Goal: Find specific page/section: Find specific page/section

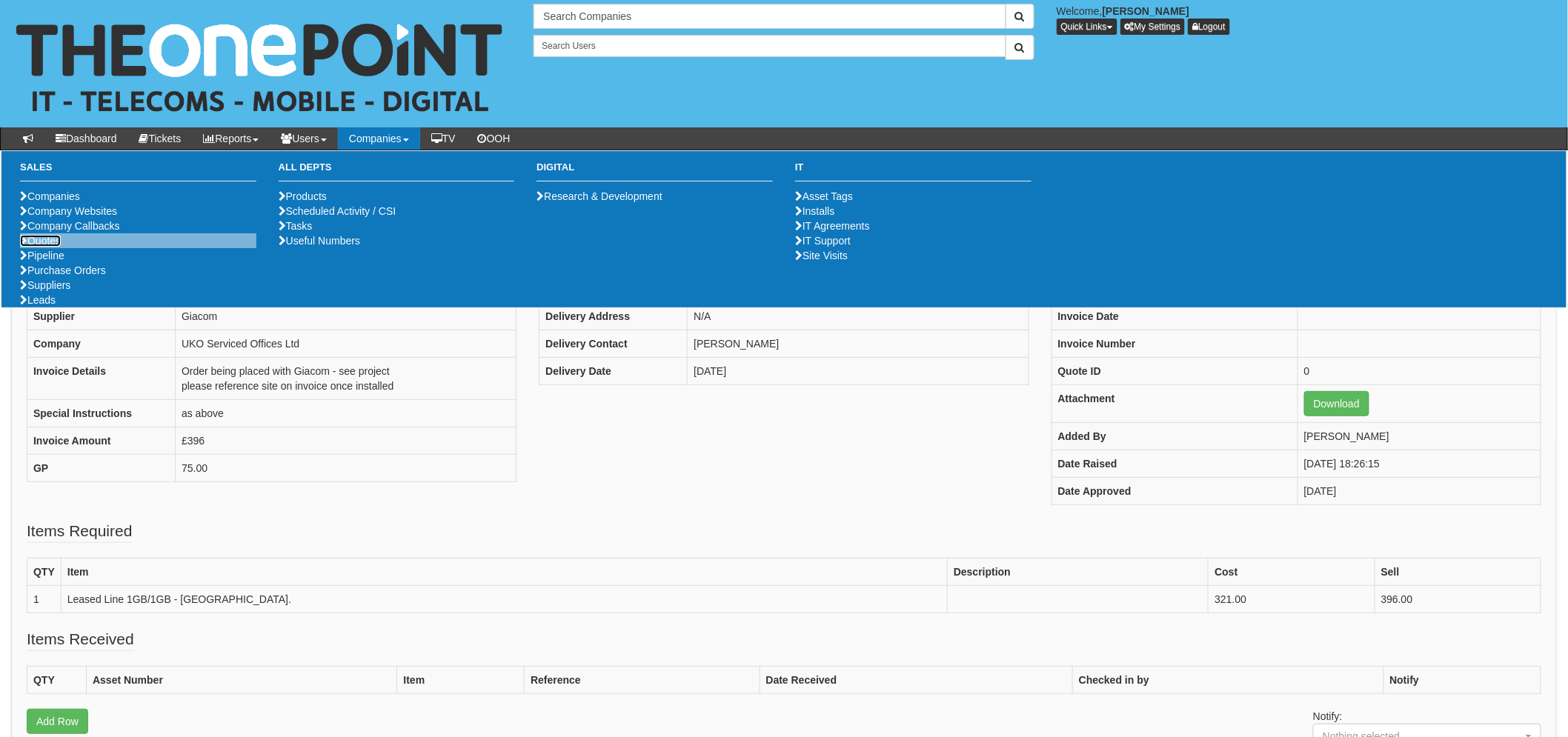
click at [43, 247] on link "Quotes" at bounding box center [39, 241] width 40 height 12
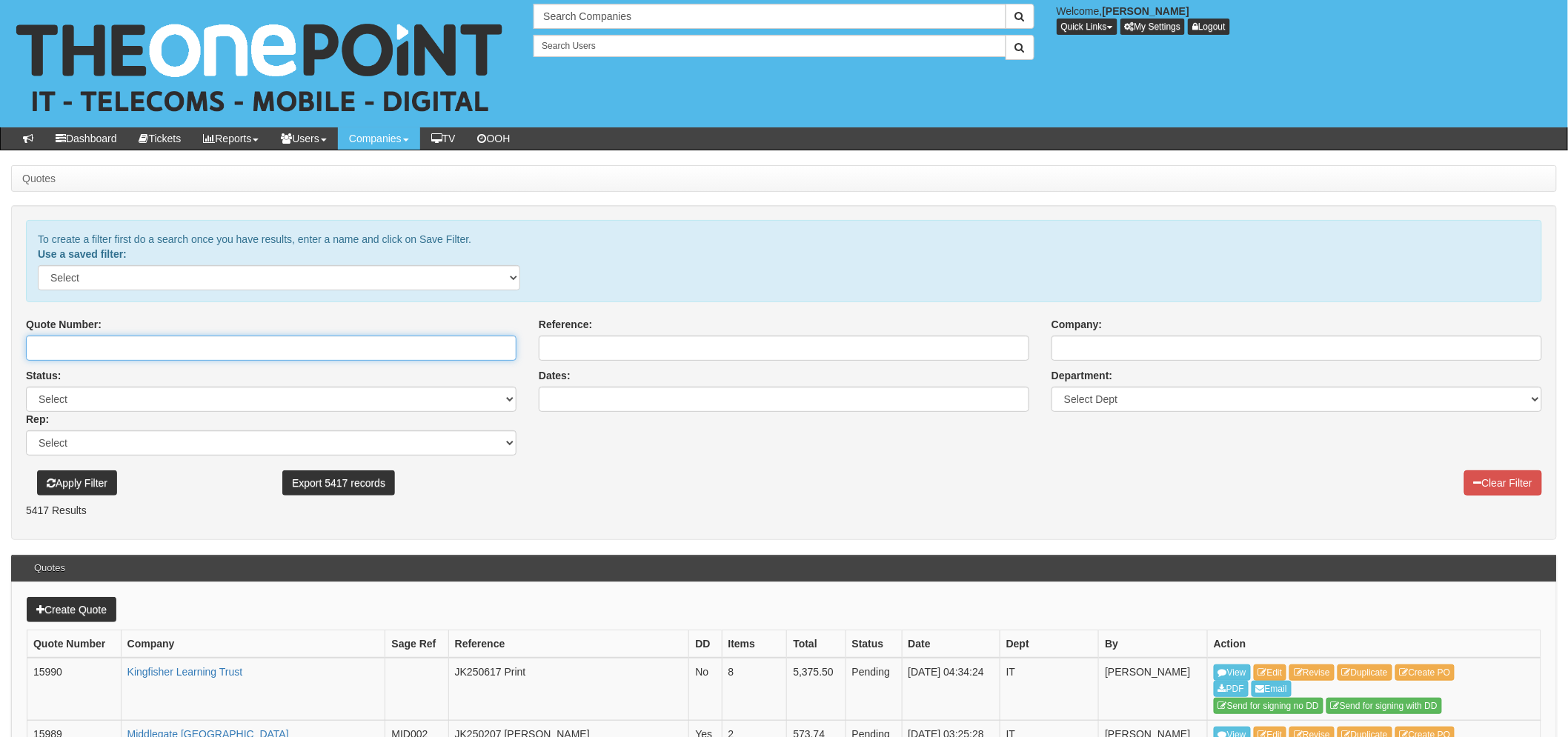
click at [136, 348] on input "Quote Number:" at bounding box center [271, 347] width 491 height 25
type input "15794"
click at [37, 470] on button "Apply Filter" at bounding box center [76, 482] width 80 height 25
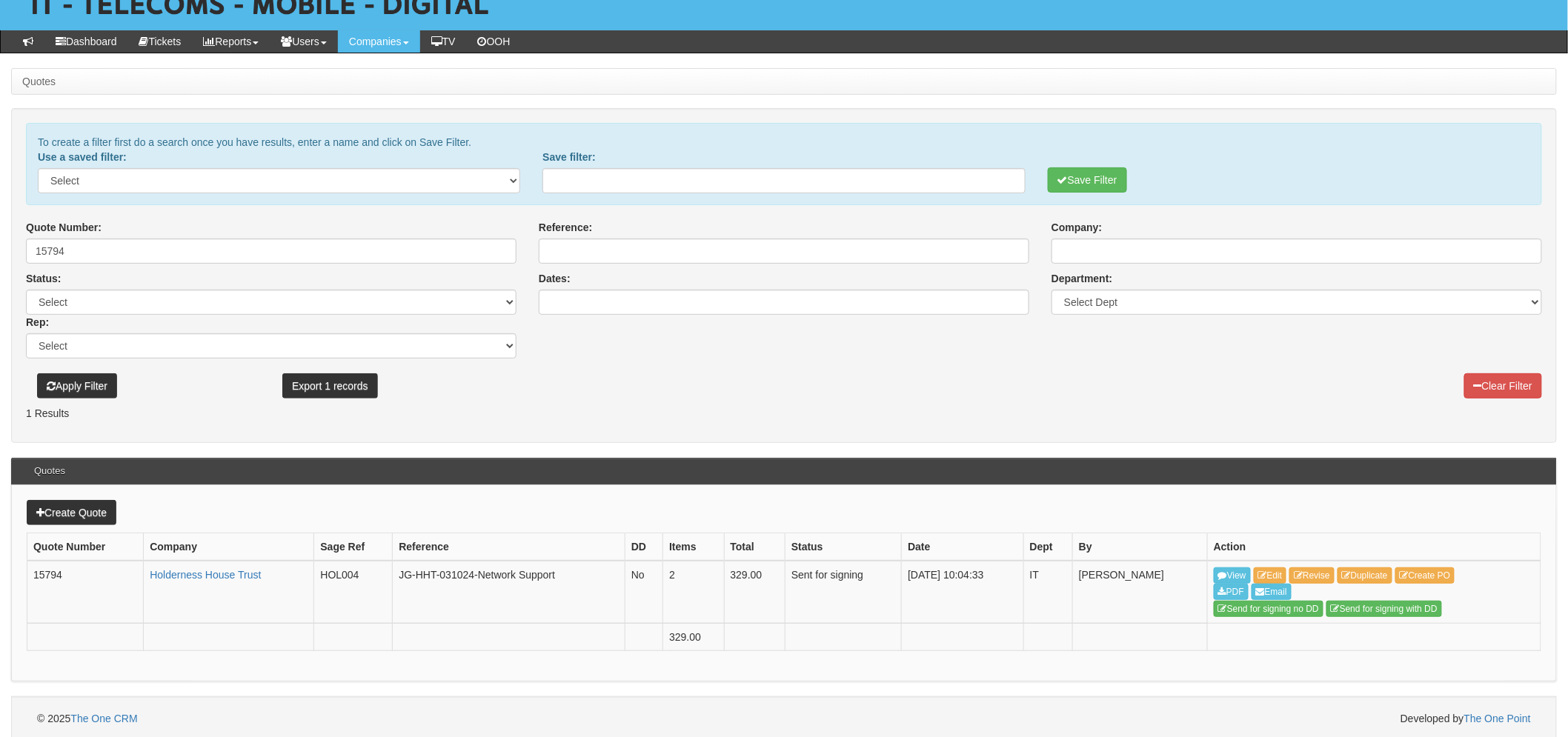
scroll to position [100, 0]
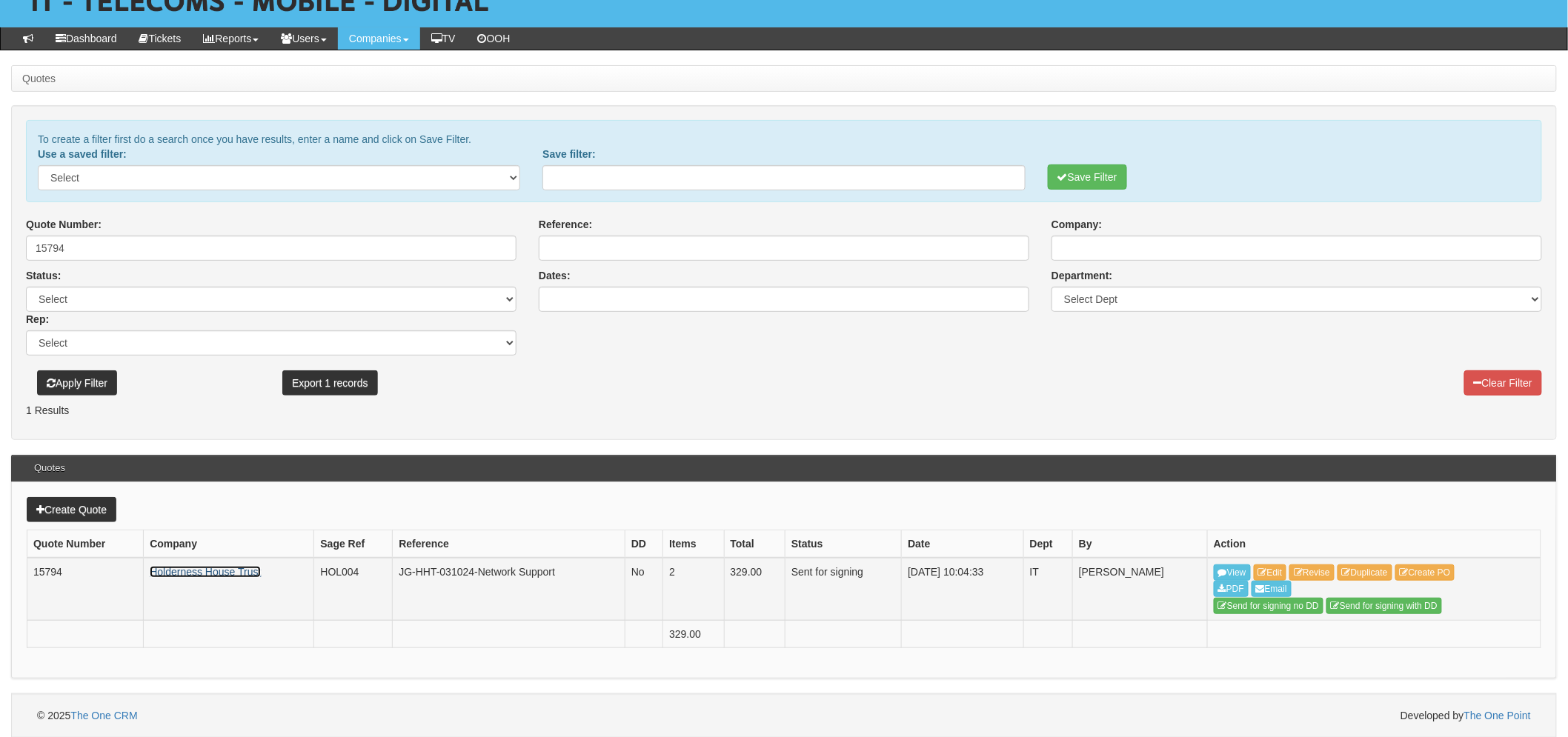
click at [181, 569] on link "Holderness House Trust" at bounding box center [205, 572] width 112 height 12
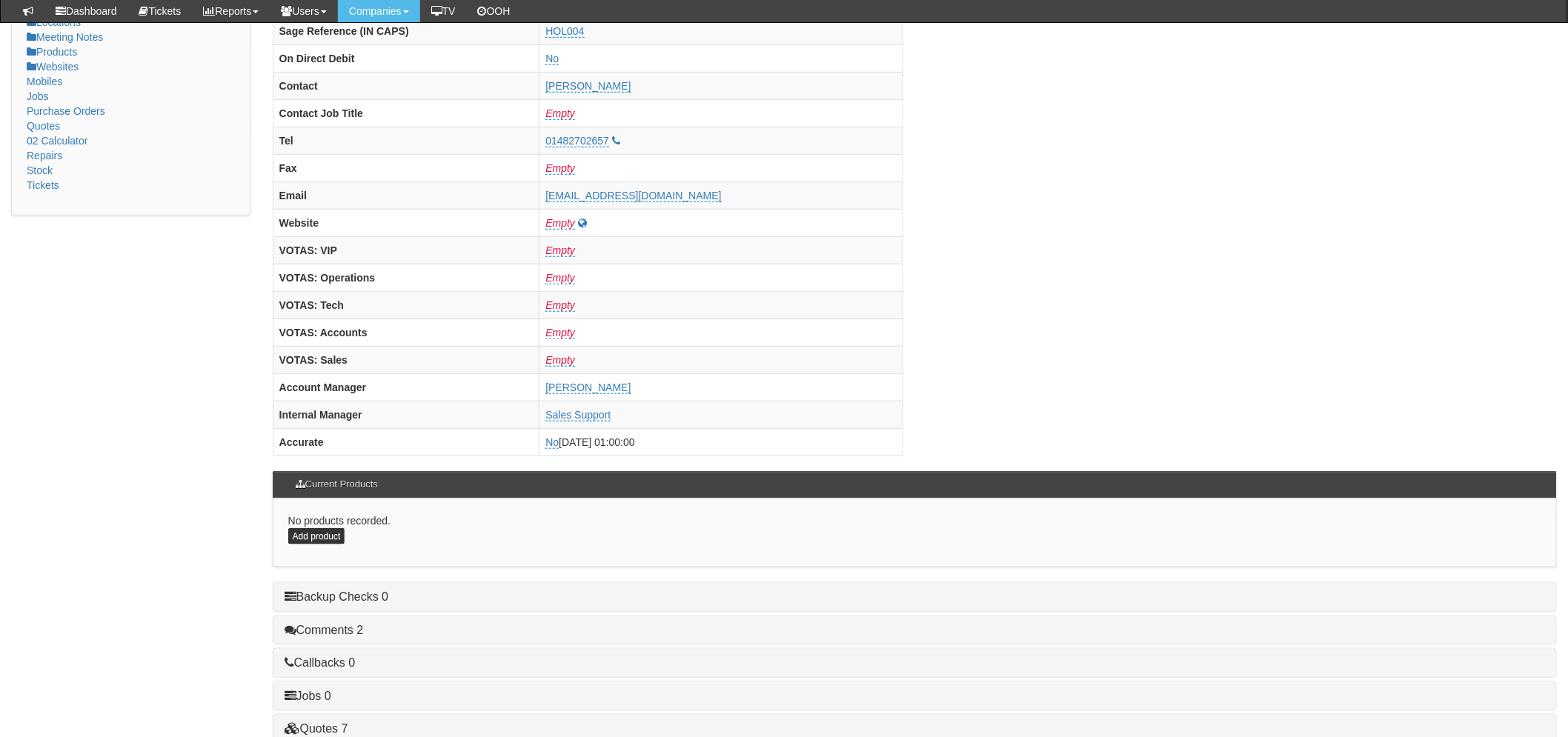
scroll to position [583, 0]
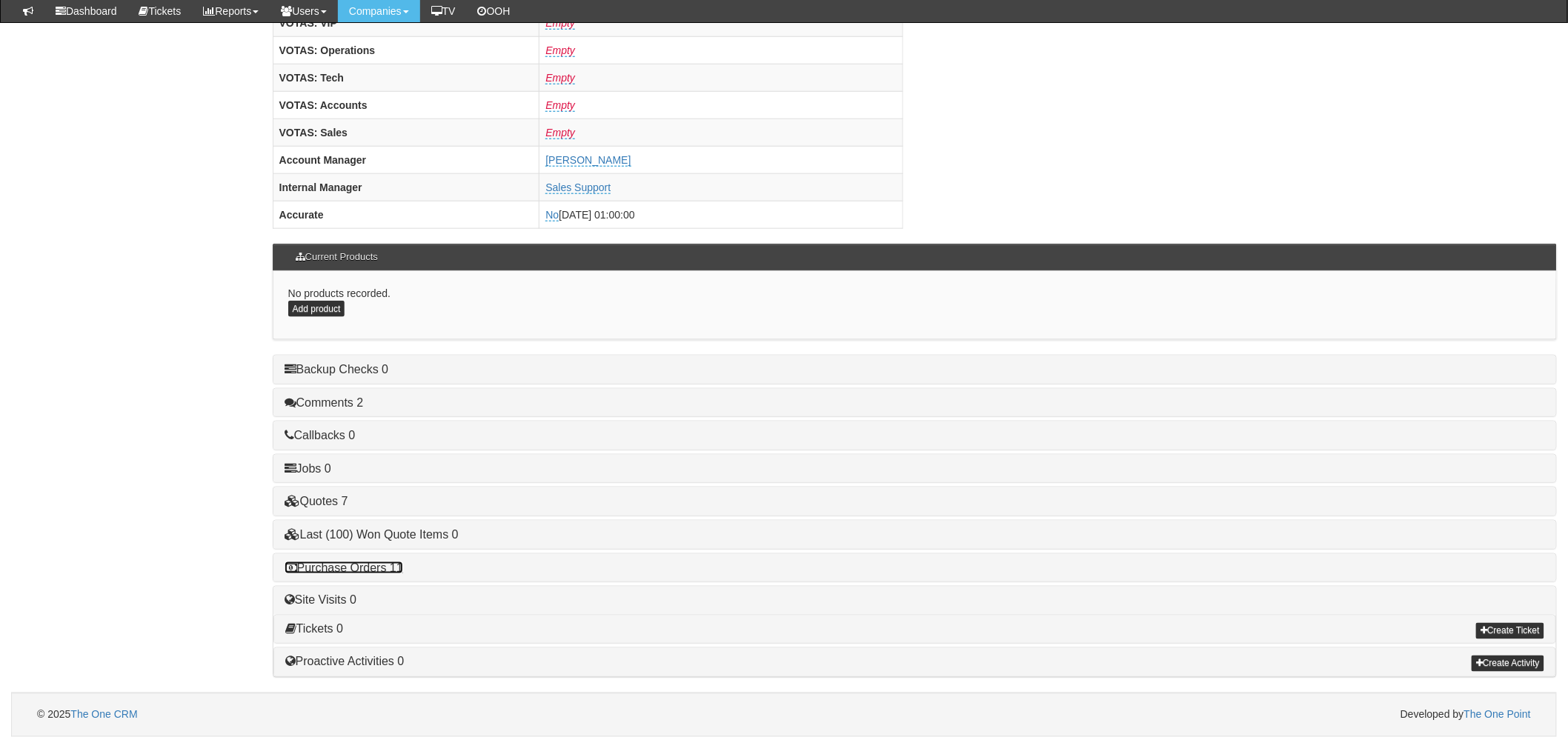
click at [378, 572] on link "Purchase Orders 11" at bounding box center [344, 568] width 118 height 13
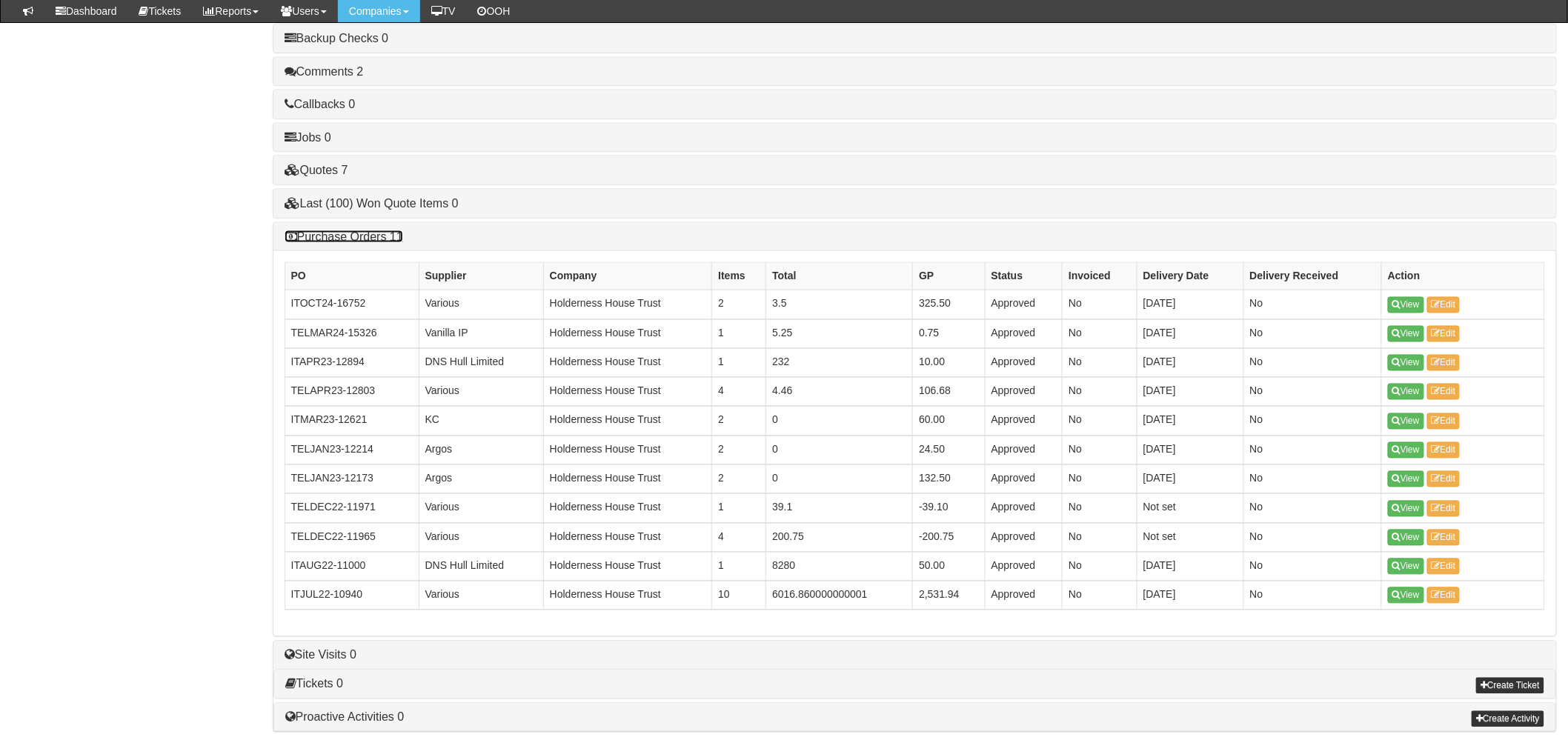
scroll to position [913, 0]
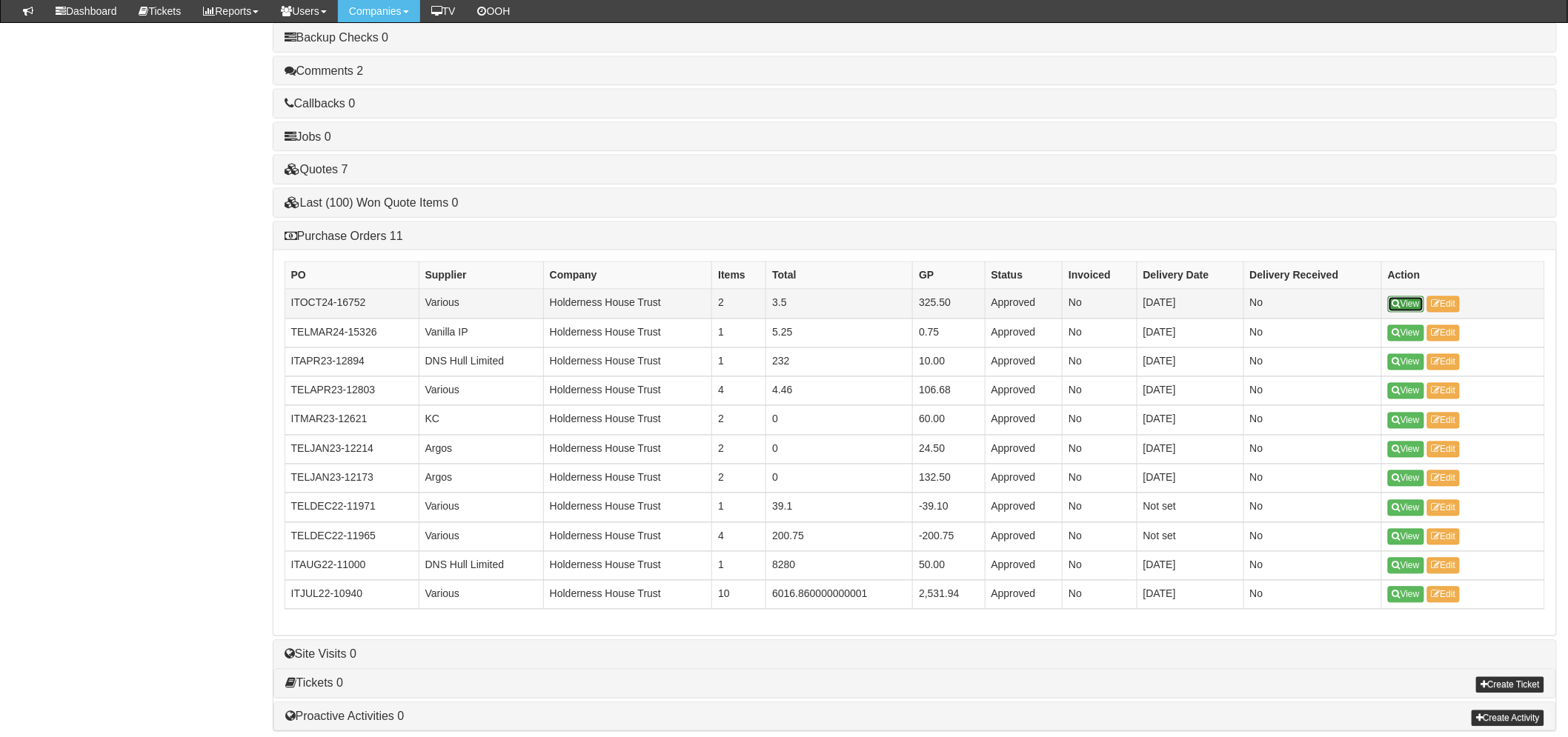
click at [1395, 309] on icon at bounding box center [1396, 305] width 8 height 9
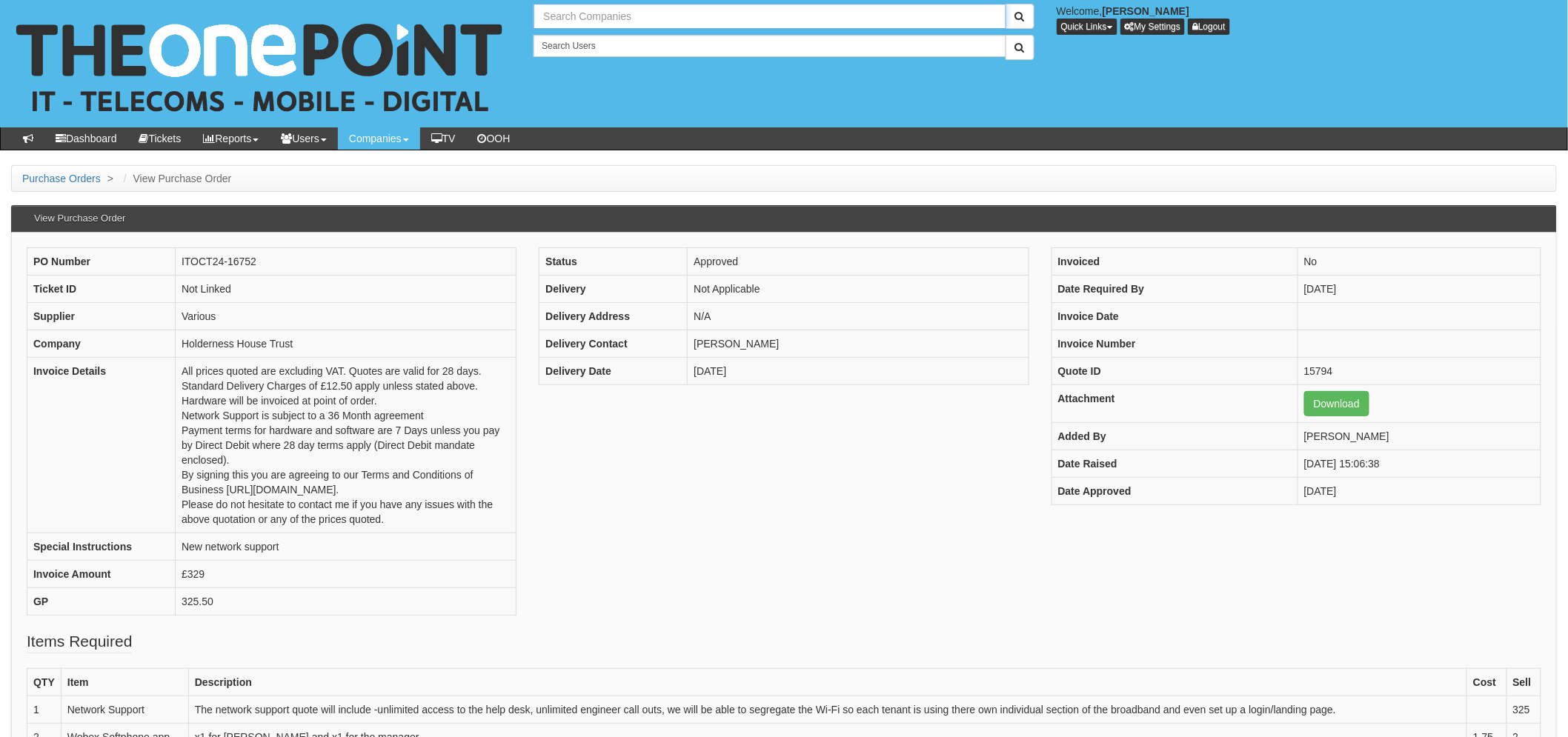
click at [578, 22] on input "text" at bounding box center [770, 15] width 472 height 25
click at [1006, 3] on button "submit" at bounding box center [1020, 15] width 29 height 25
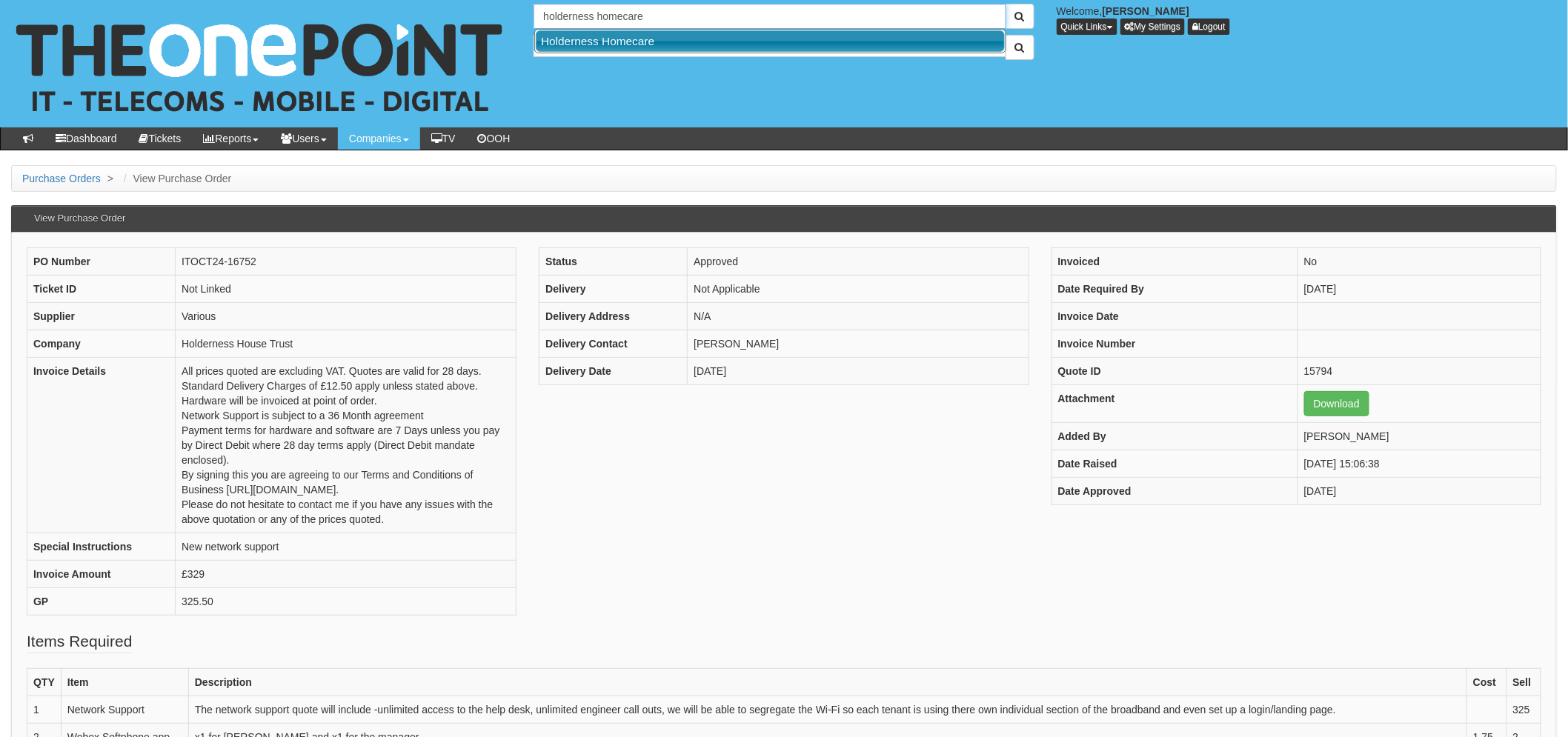
click at [619, 45] on link "Holderness Homecare" at bounding box center [770, 40] width 469 height 21
type input "Holderness Homecare"
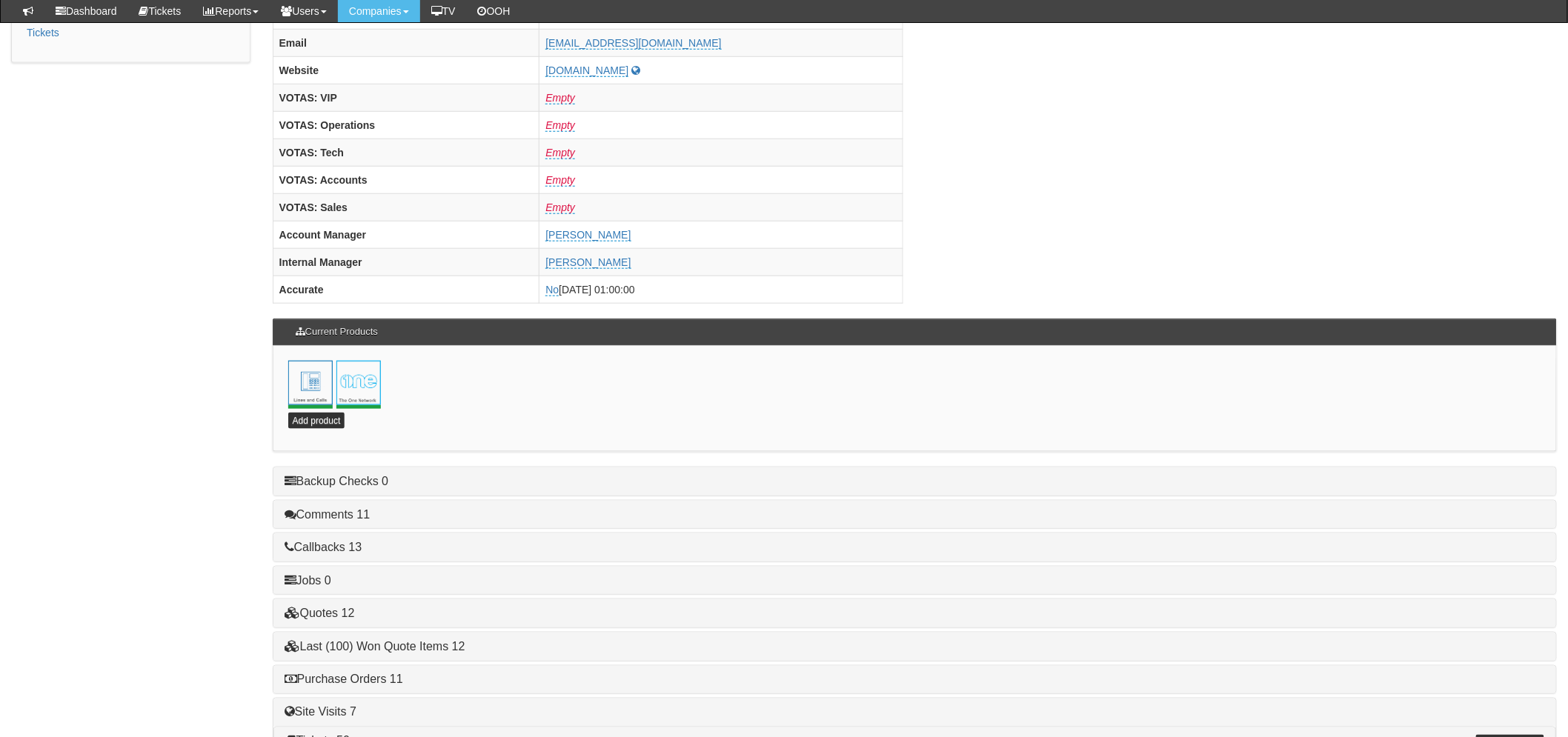
scroll to position [620, 0]
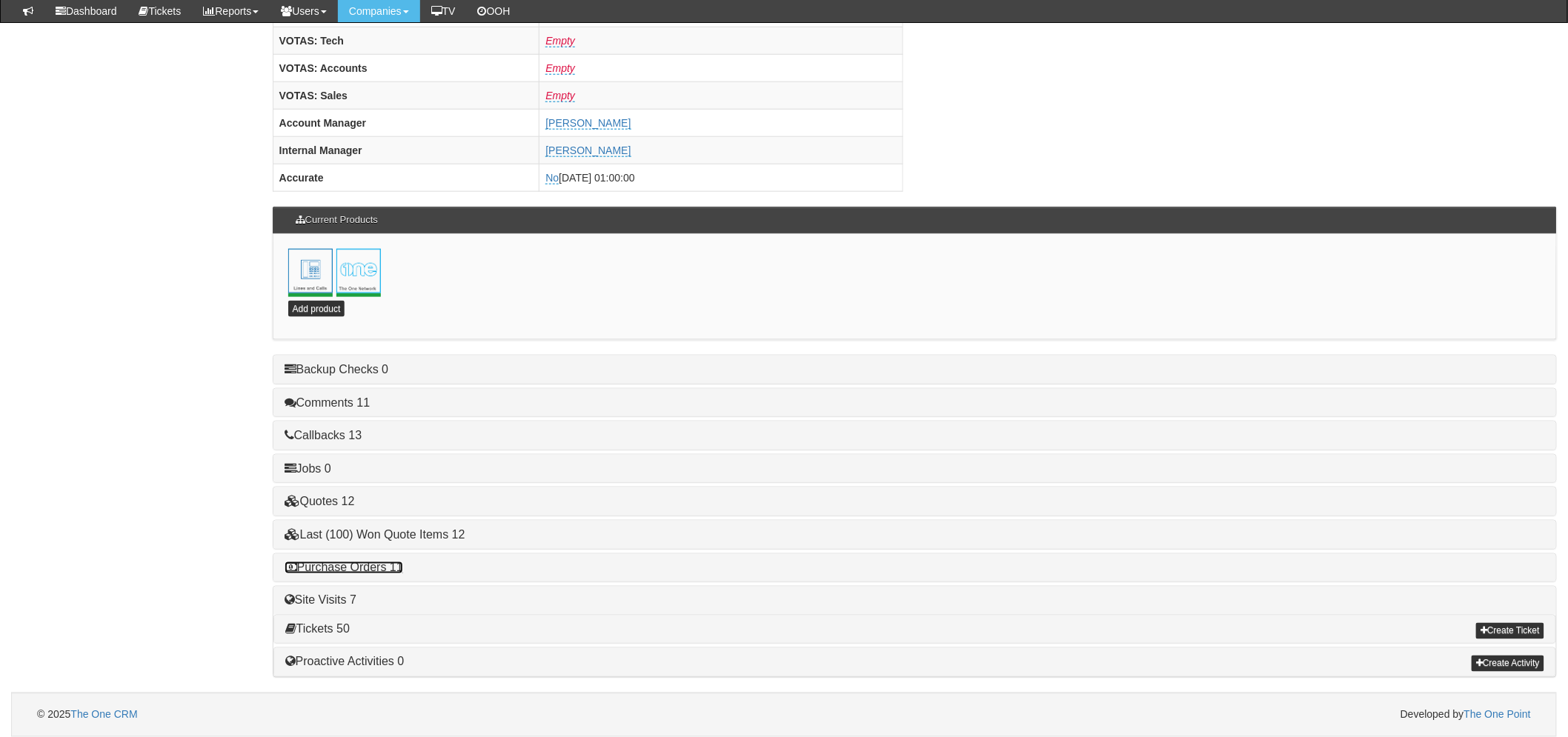
click at [374, 571] on link "Purchase Orders 11" at bounding box center [344, 568] width 118 height 13
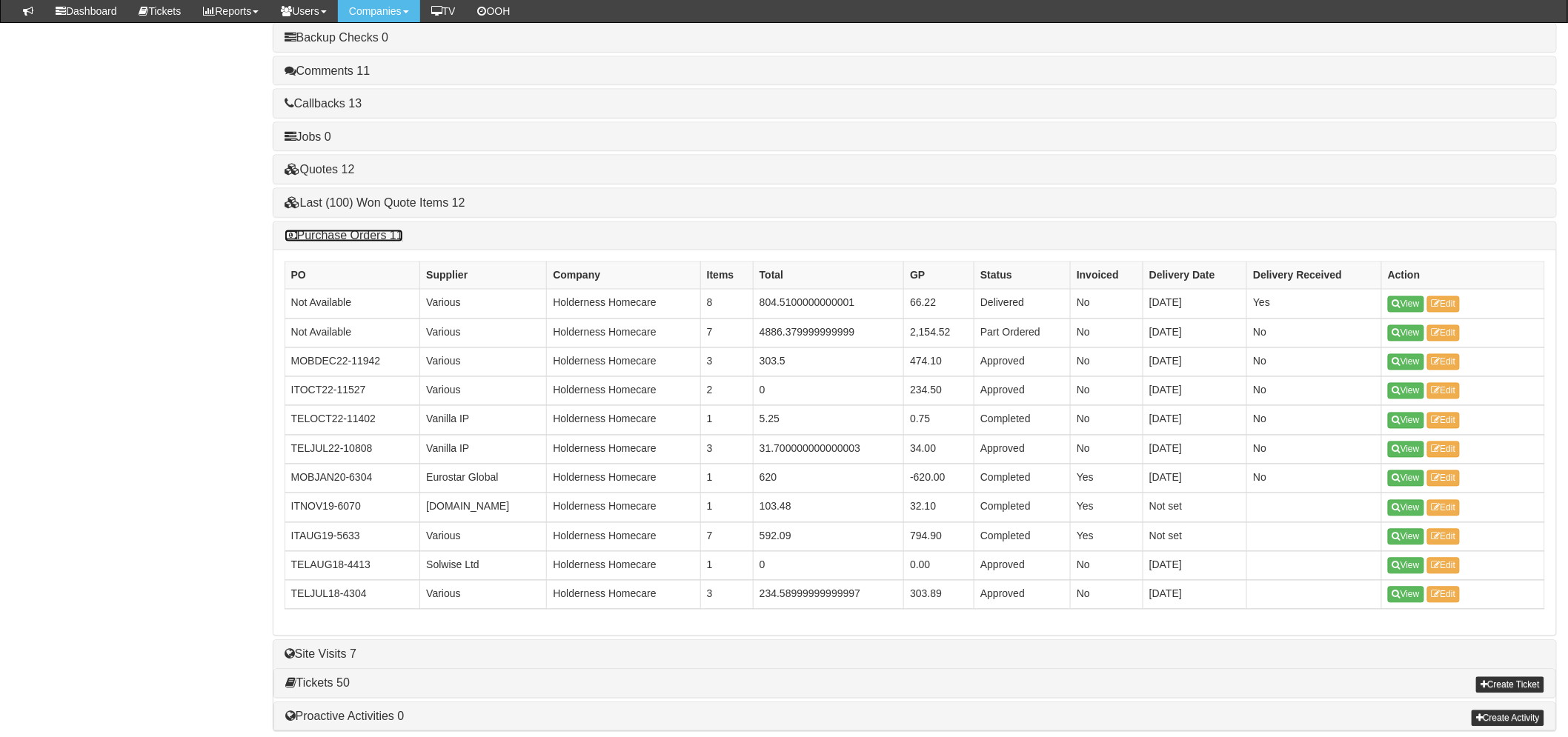
scroll to position [949, 0]
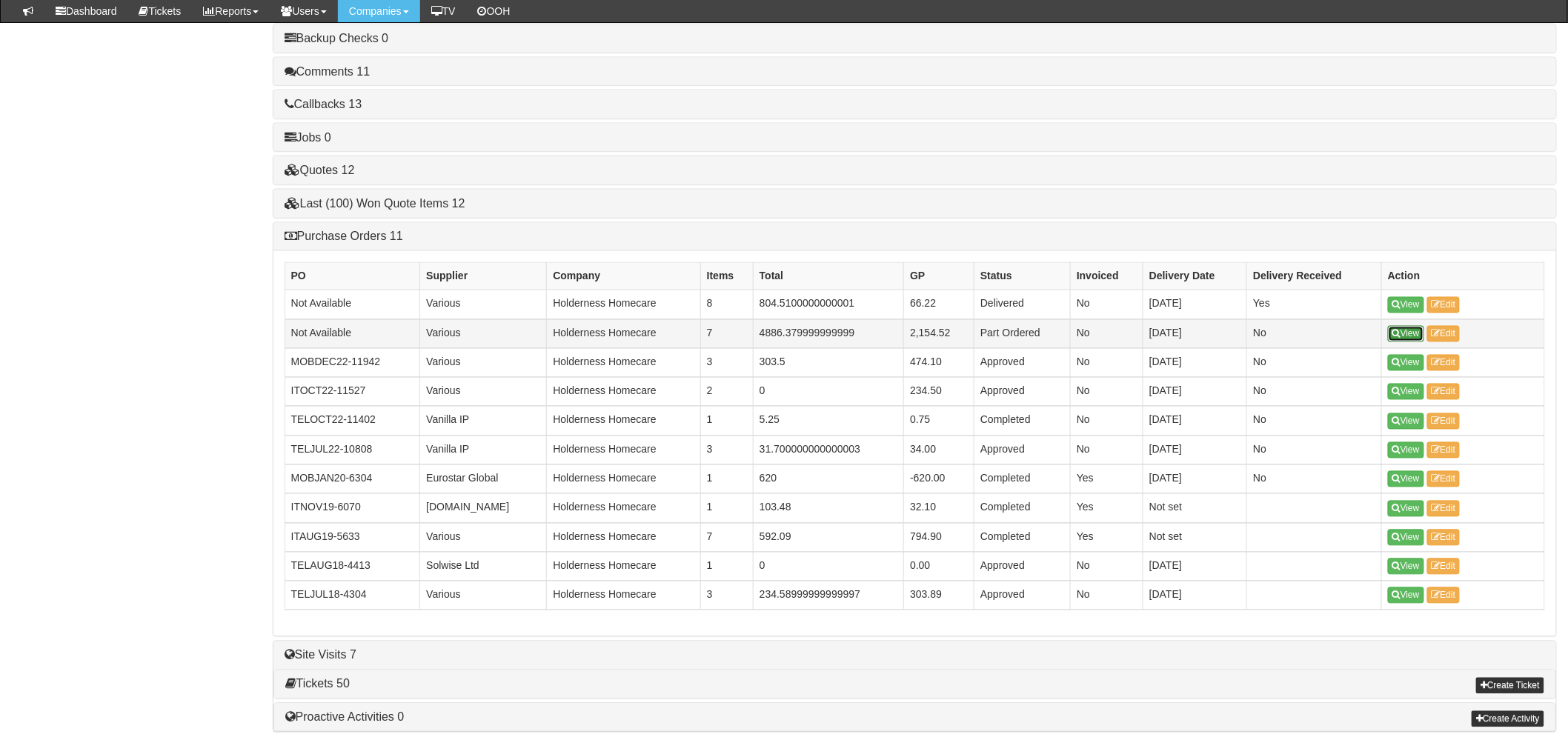
click at [1404, 332] on link "View" at bounding box center [1406, 334] width 36 height 16
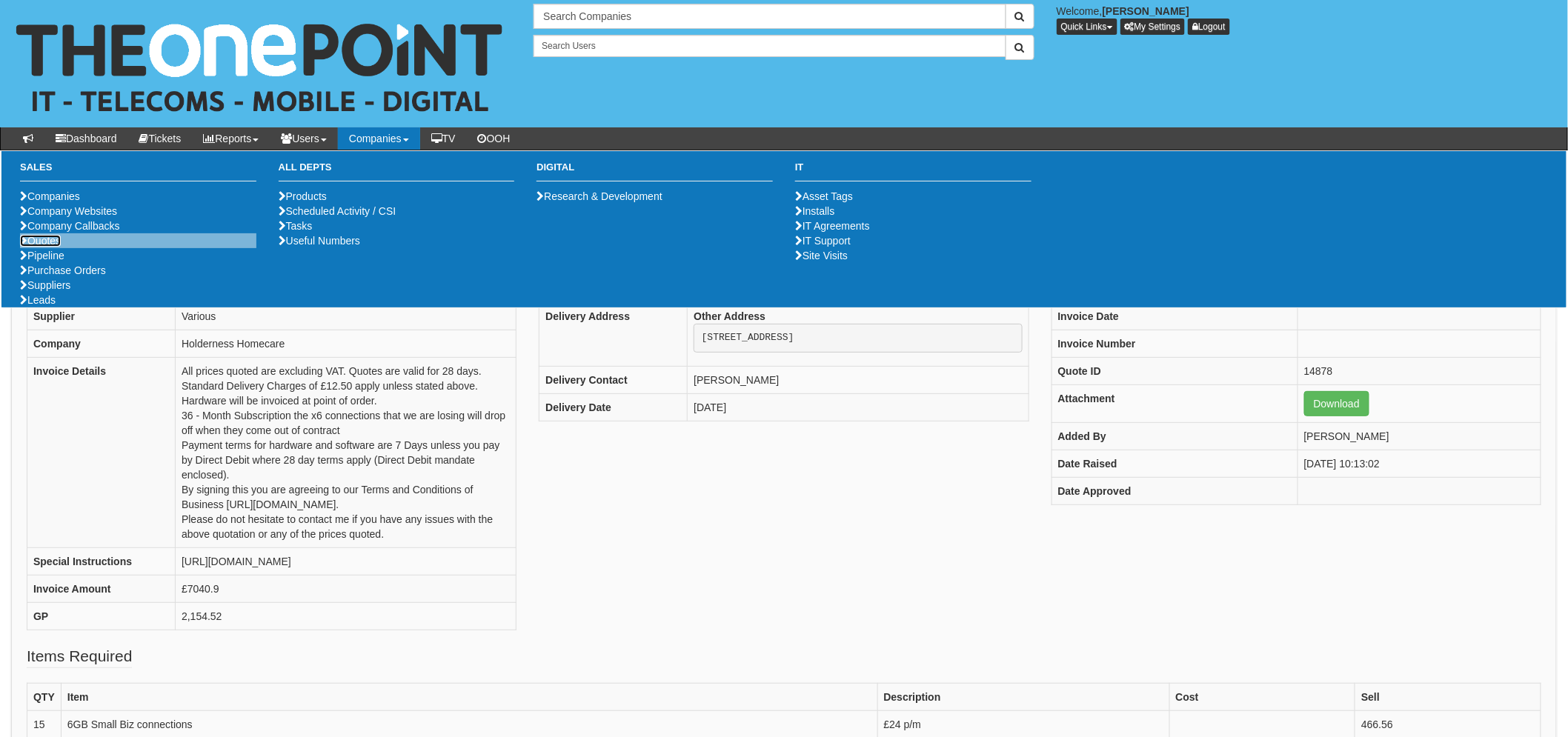
click at [39, 247] on link "Quotes" at bounding box center [39, 241] width 40 height 12
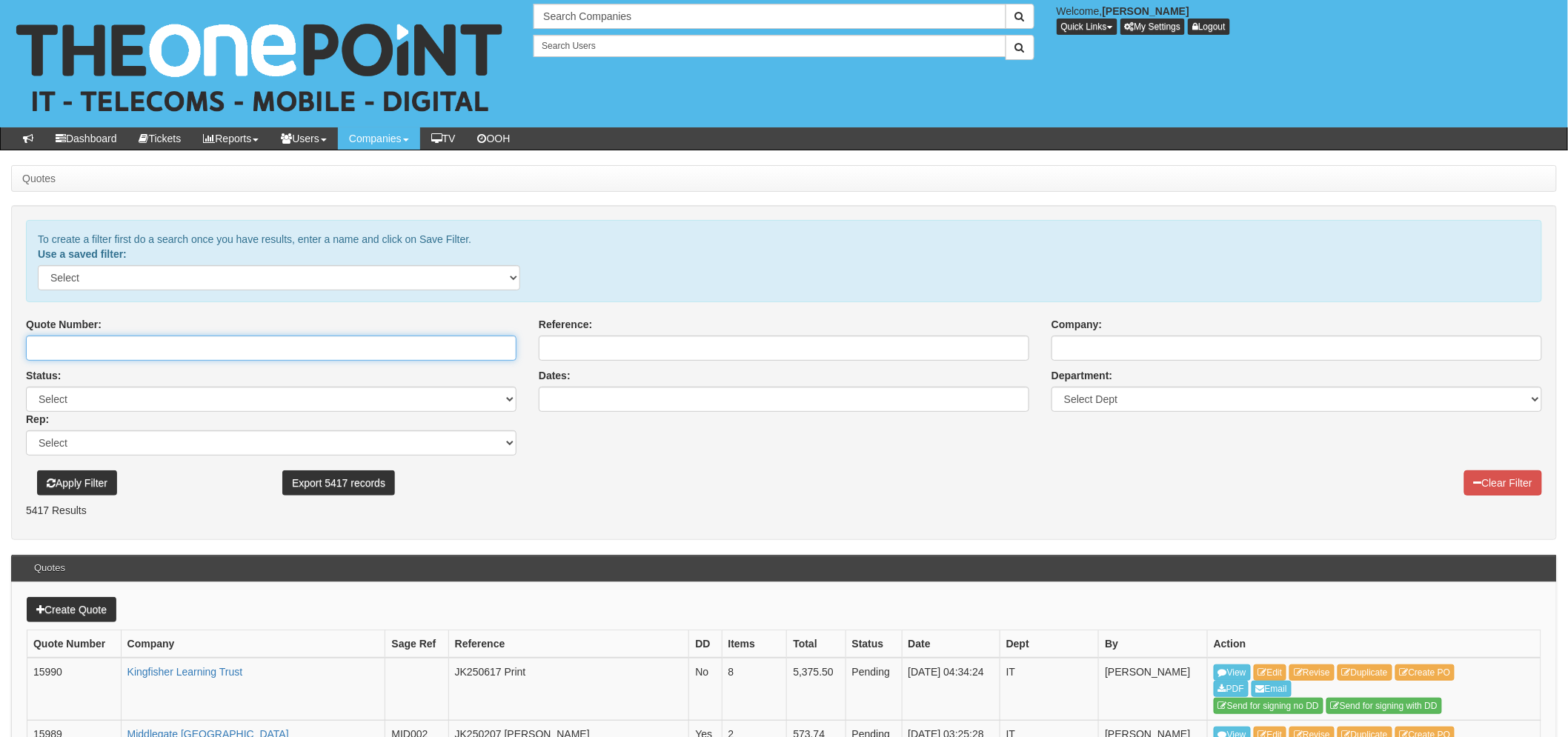
click at [89, 353] on input "Quote Number:" at bounding box center [271, 347] width 491 height 25
type input "15794"
click at [37, 470] on button "Apply Filter" at bounding box center [76, 482] width 80 height 25
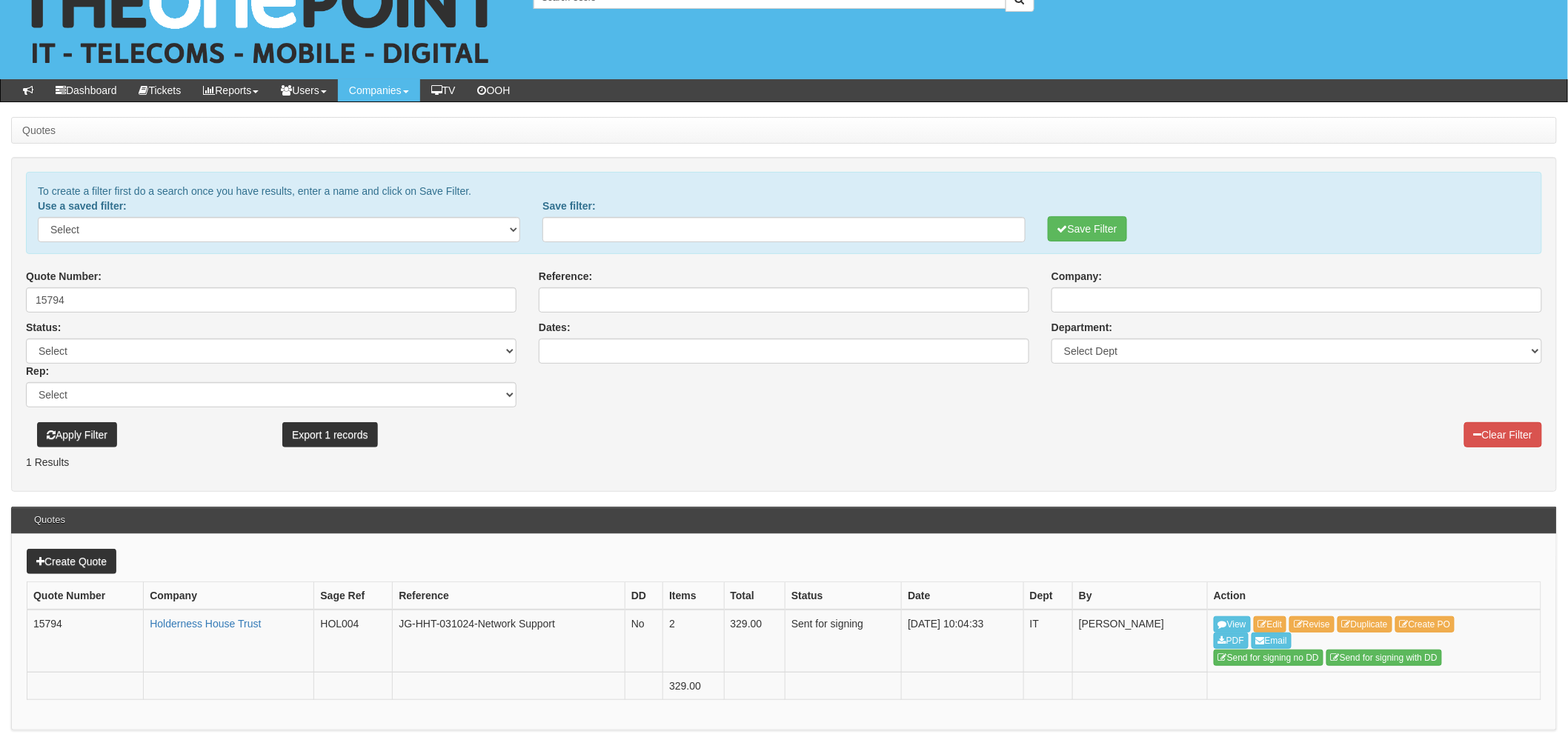
scroll to position [100, 0]
